Goal: Information Seeking & Learning: Learn about a topic

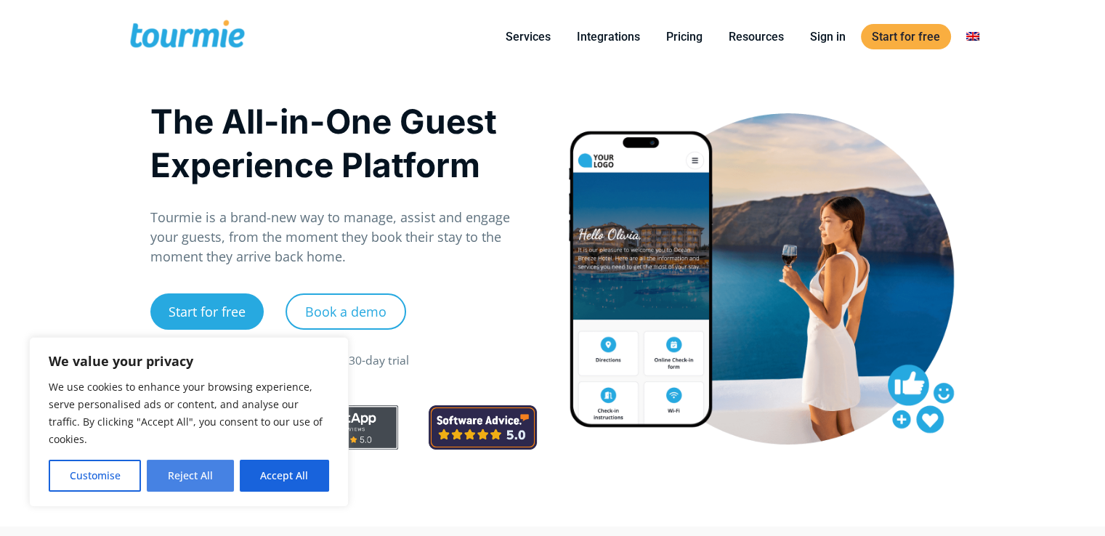
click at [193, 473] on button "Reject All" at bounding box center [190, 476] width 86 height 32
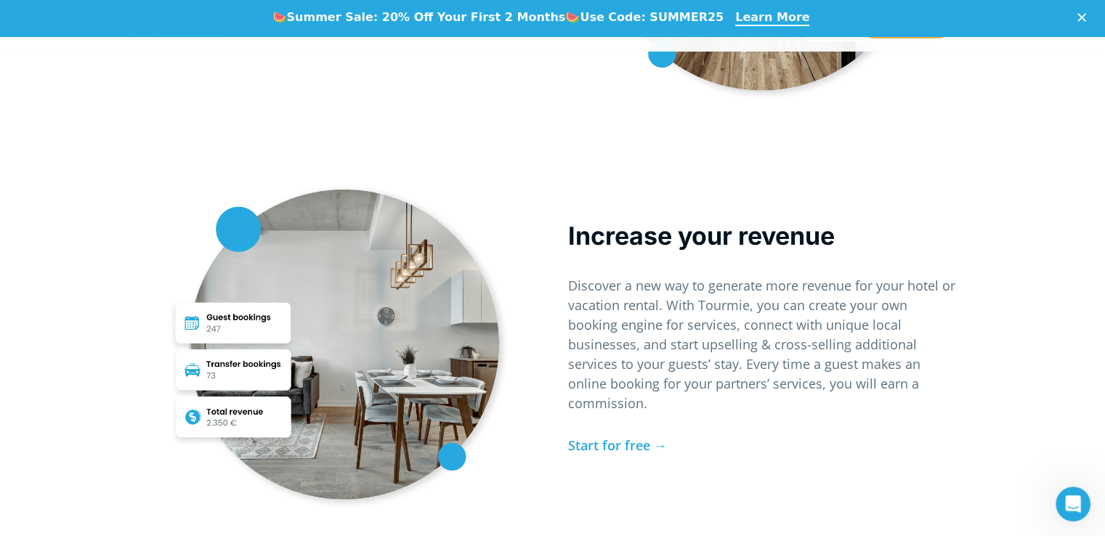
scroll to position [3648, 0]
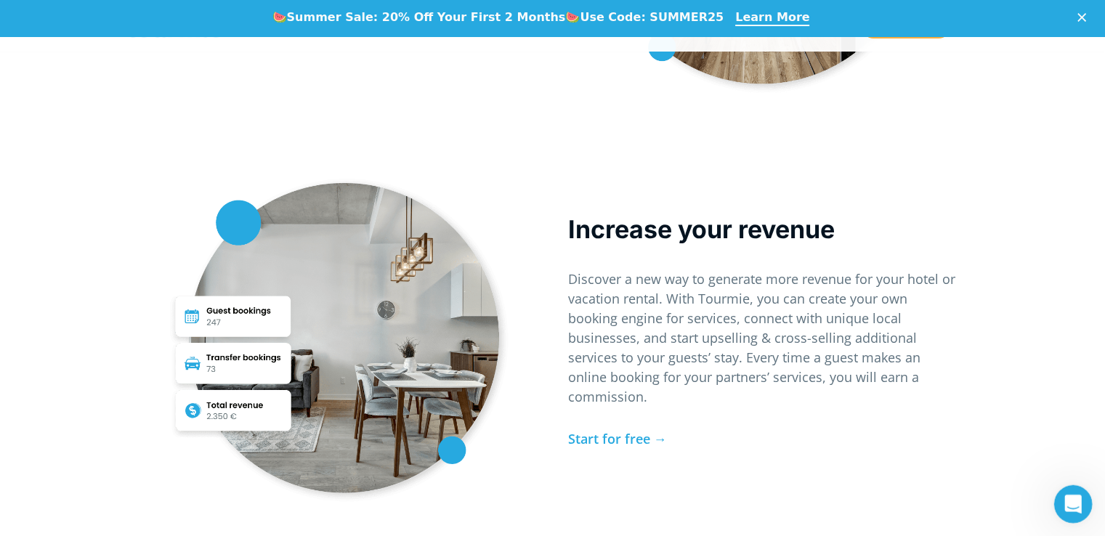
click at [1072, 504] on icon "Open Intercom Messenger" at bounding box center [1071, 502] width 24 height 24
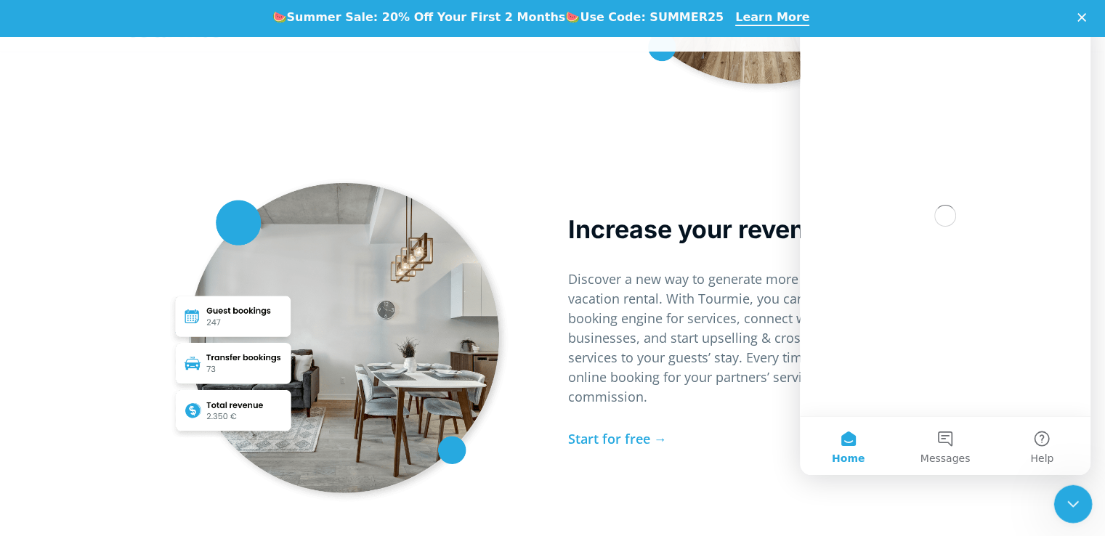
scroll to position [0, 0]
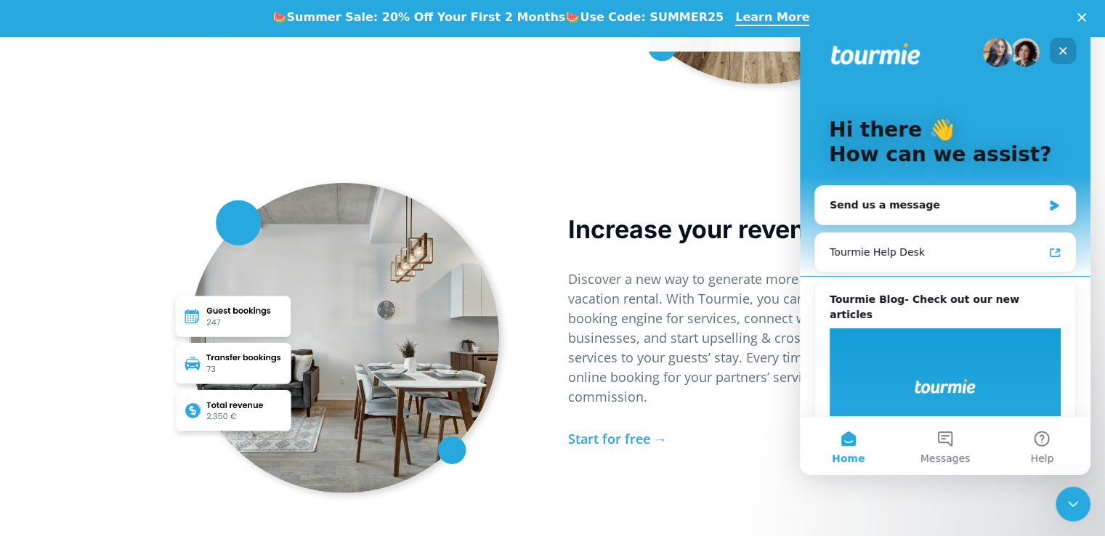
click at [1063, 51] on icon "Close" at bounding box center [1063, 51] width 8 height 8
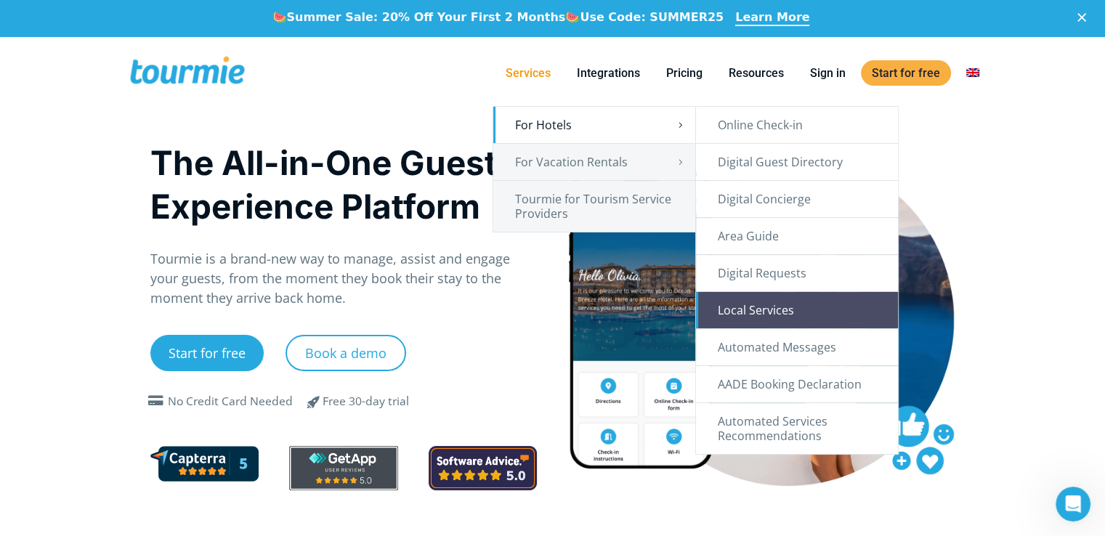
click at [780, 305] on link "Local Services" at bounding box center [797, 310] width 202 height 36
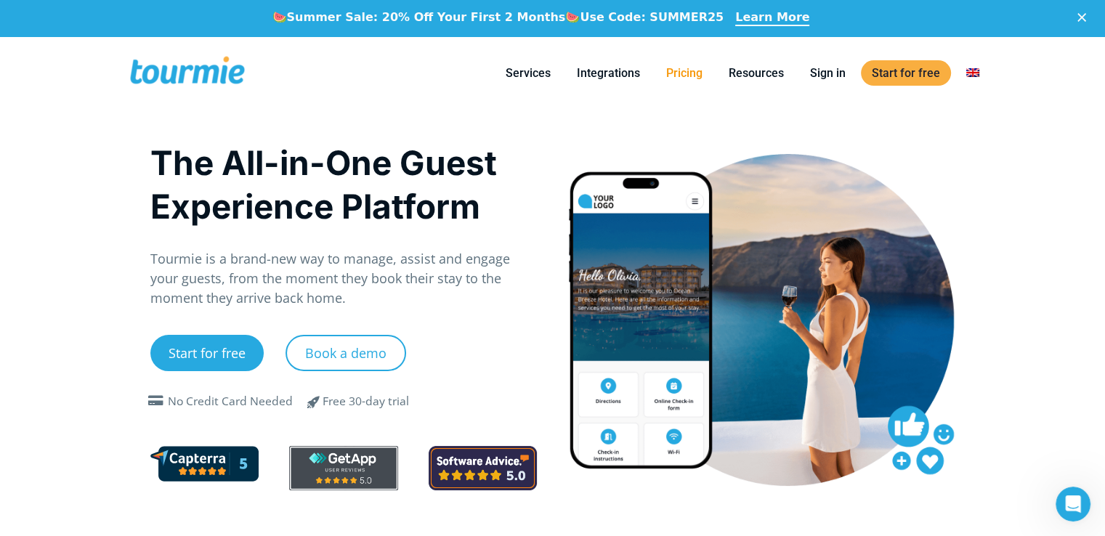
click at [687, 70] on link "Pricing" at bounding box center [684, 73] width 58 height 18
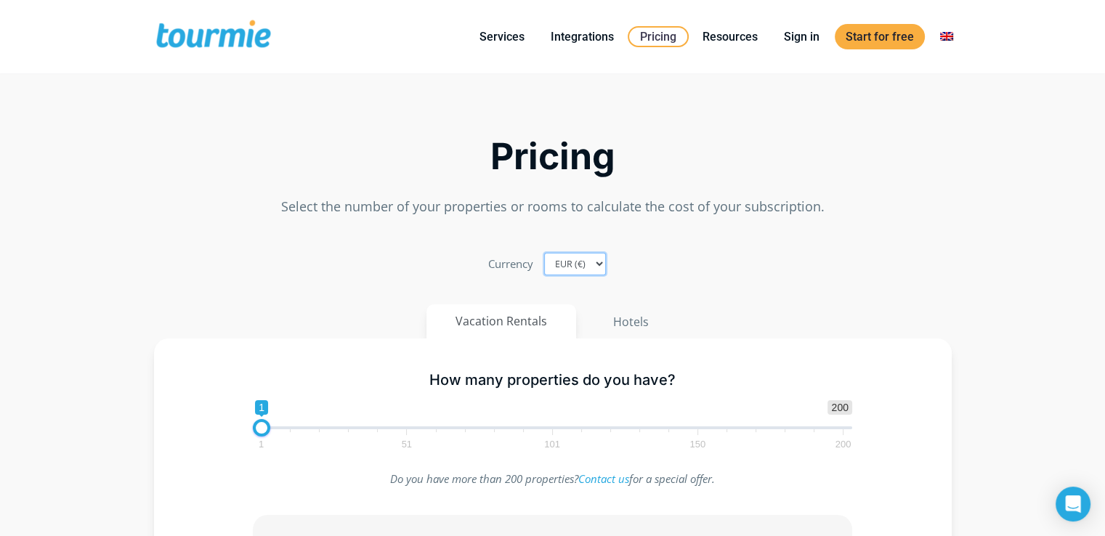
click at [594, 264] on select "EUR (€) USD ($) GBP (£)" at bounding box center [575, 264] width 62 height 23
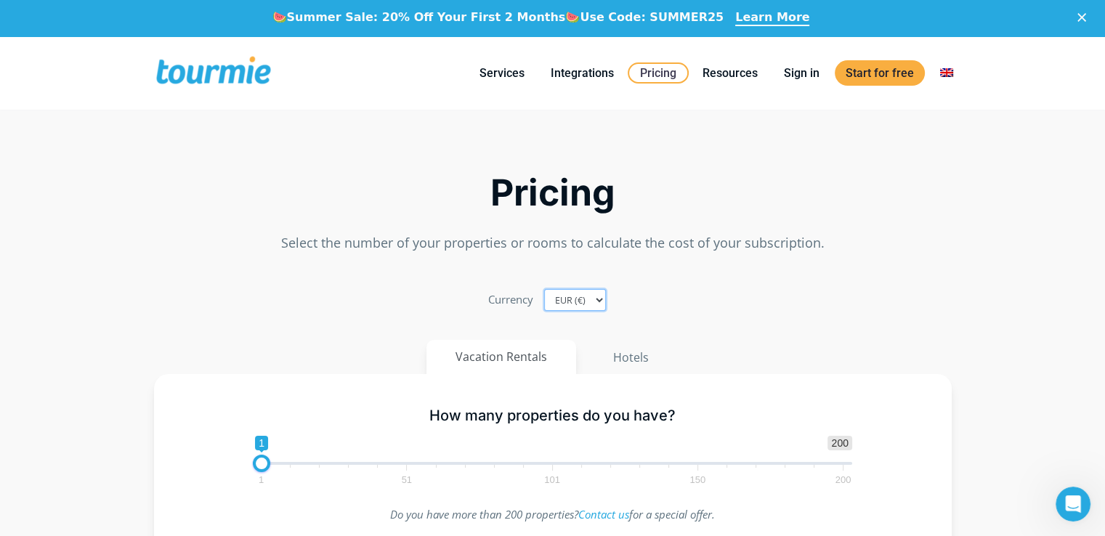
select select "USD"
click at [544, 289] on select "EUR (€) USD ($) GBP (£)" at bounding box center [575, 300] width 62 height 23
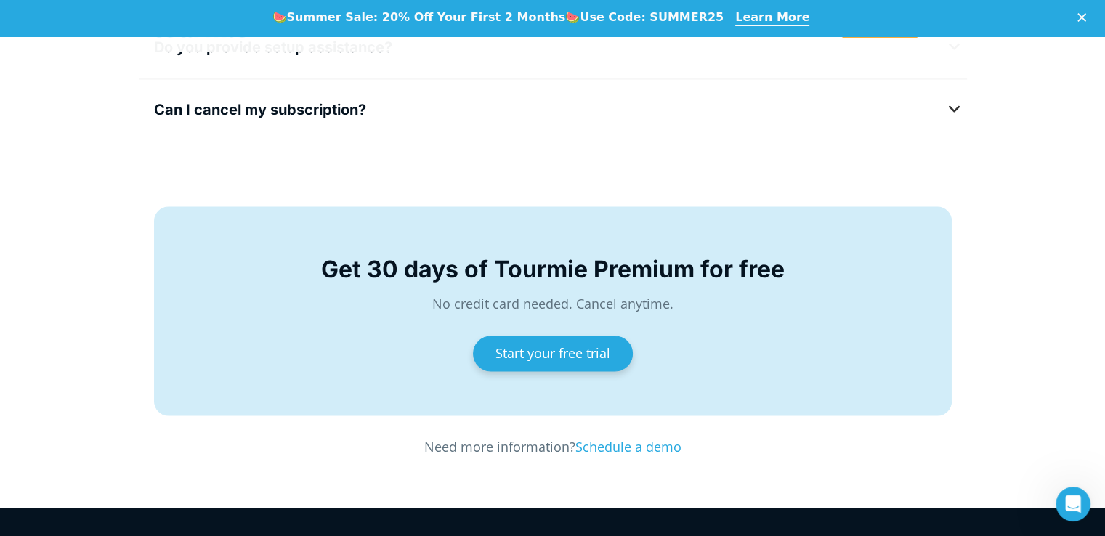
scroll to position [2270, 0]
